Goal: Use online tool/utility: Utilize a website feature to perform a specific function

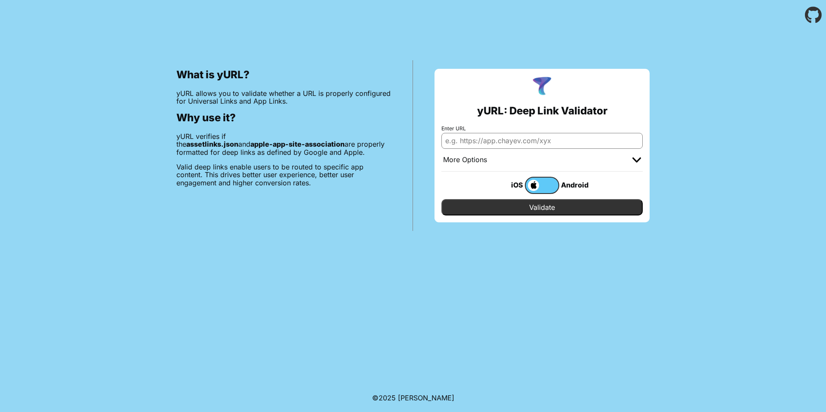
click at [527, 135] on input "Enter URL" at bounding box center [541, 140] width 201 height 15
paste input "https://www.amazon.ae/Samsung-Storage-Titanium-Android-Smartphone/dp/B0DSLVZBDG/"
type input "https://www.amazon.ae/Samsung-Storage-Titanium-Android-Smartphone/dp/B0DSLVZBDG/"
click at [715, 137] on div "What is yURL? yURL allows you to validate whether a URL is properly configured …" at bounding box center [413, 130] width 826 height 201
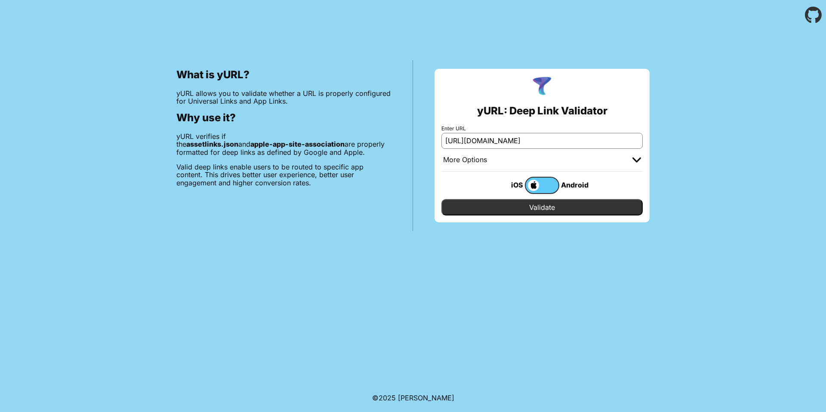
scroll to position [0, 0]
click at [561, 204] on input "Validate" at bounding box center [541, 207] width 201 height 16
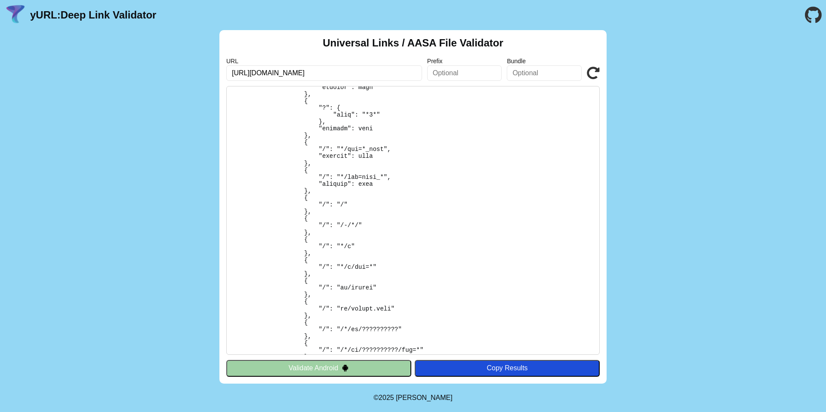
scroll to position [1209, 0]
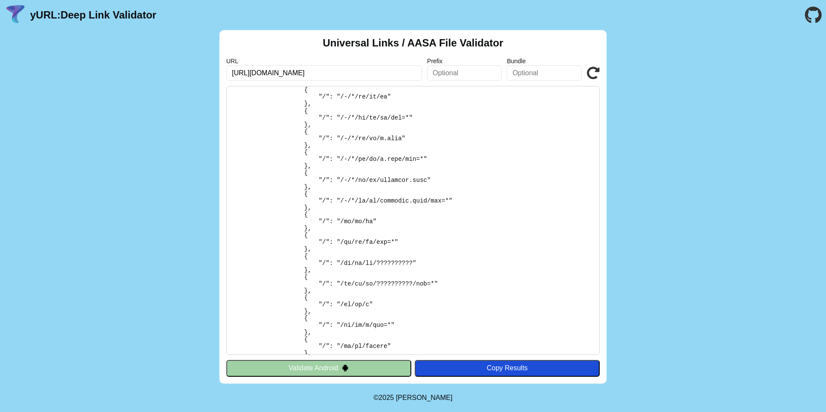
click at [327, 366] on button "Validate Android" at bounding box center [318, 368] width 185 height 16
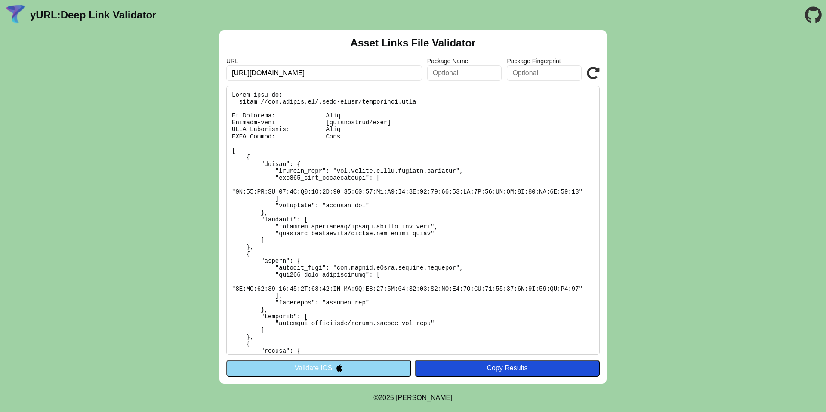
click at [692, 178] on div "Asset Links File Validator URL https://www.amazon.ae/Samsung-Storage-Titanium-A…" at bounding box center [413, 206] width 826 height 353
click at [392, 72] on input "https://www.amazon.ae/Samsung-Storage-Titanium-Android-Smartphone/dp/B0DSLVZBDG/" at bounding box center [324, 72] width 196 height 15
paste input "ifoodbr.onelink.me/F4X4/danoninhotiktok"
type input "[URL][DOMAIN_NAME]"
click at [365, 367] on button "Validate iOS" at bounding box center [318, 368] width 185 height 16
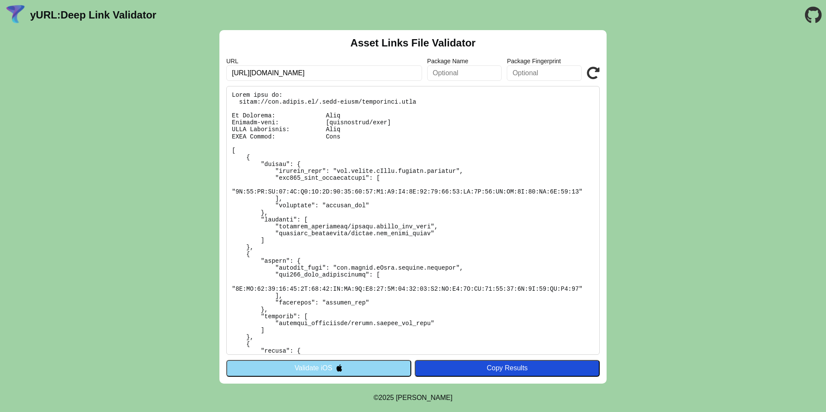
click at [594, 73] on icon at bounding box center [592, 73] width 13 height 13
click at [394, 79] on input "[URL][DOMAIN_NAME]" at bounding box center [324, 72] width 196 height 15
click button "Validate" at bounding box center [0, 0] width 0 height 0
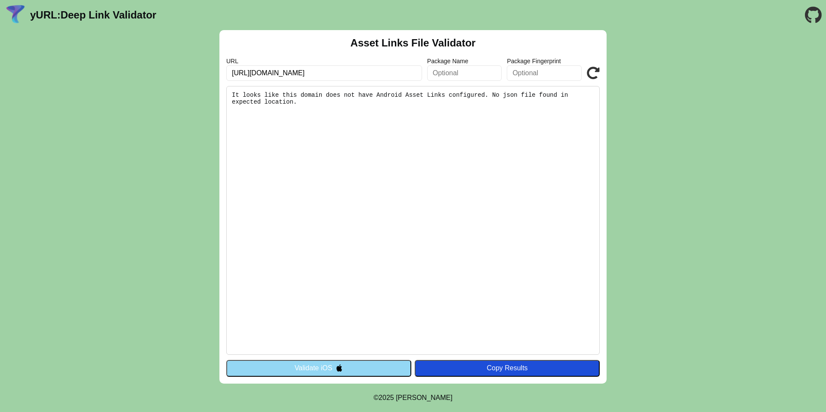
click at [701, 156] on div "Asset Links File Validator URL [URL][DOMAIN_NAME] Package Name Package Fingerpr…" at bounding box center [413, 206] width 826 height 353
